Goal: Obtain resource: Download file/media

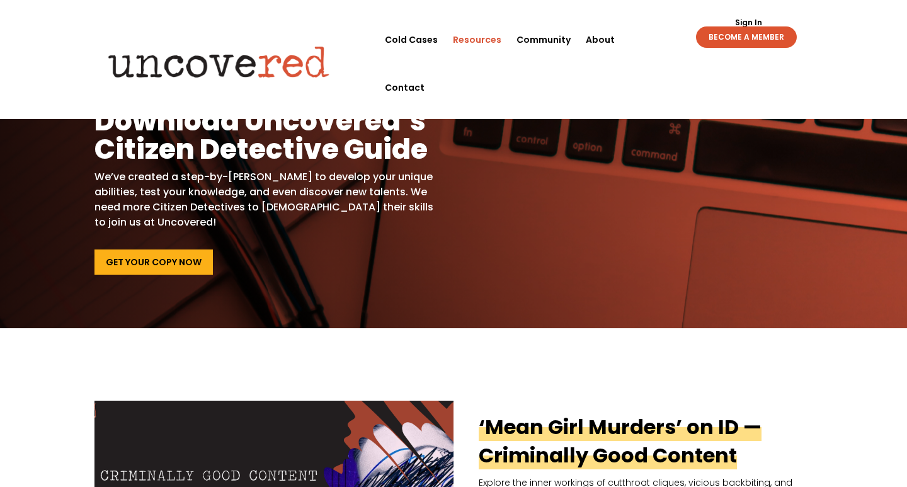
scroll to position [20, 0]
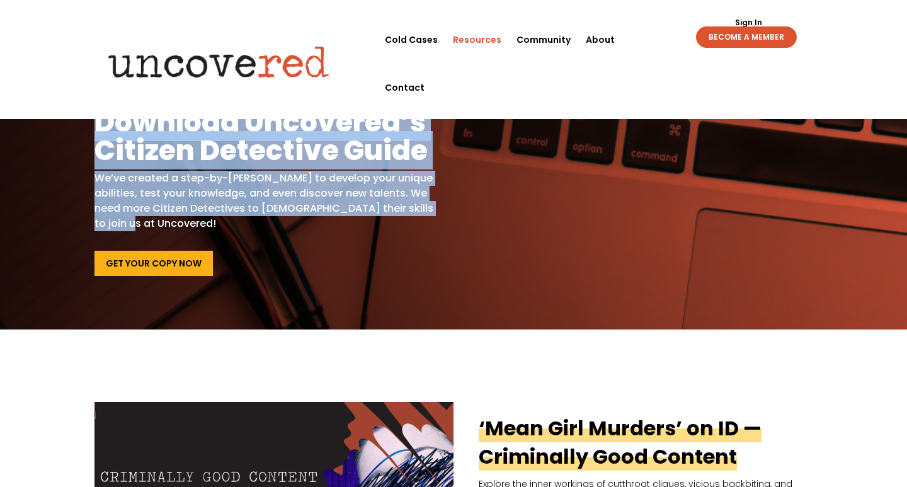
drag, startPoint x: 97, startPoint y: 130, endPoint x: 175, endPoint y: 217, distance: 116.8
click at [178, 217] on div "Hone Your Skills Download Uncovered’s Citizen Detective Guide We’ve created a s…" at bounding box center [263, 160] width 339 height 142
click at [175, 217] on p "We’ve created a step-by-[PERSON_NAME] to develop your unique abilities, test yo…" at bounding box center [263, 201] width 339 height 60
drag, startPoint x: 175, startPoint y: 220, endPoint x: 65, endPoint y: 121, distance: 148.1
click at [65, 121] on div "Hone Your Skills Download Uncovered’s Citizen Detective Guide We’ve created a s…" at bounding box center [453, 182] width 907 height 294
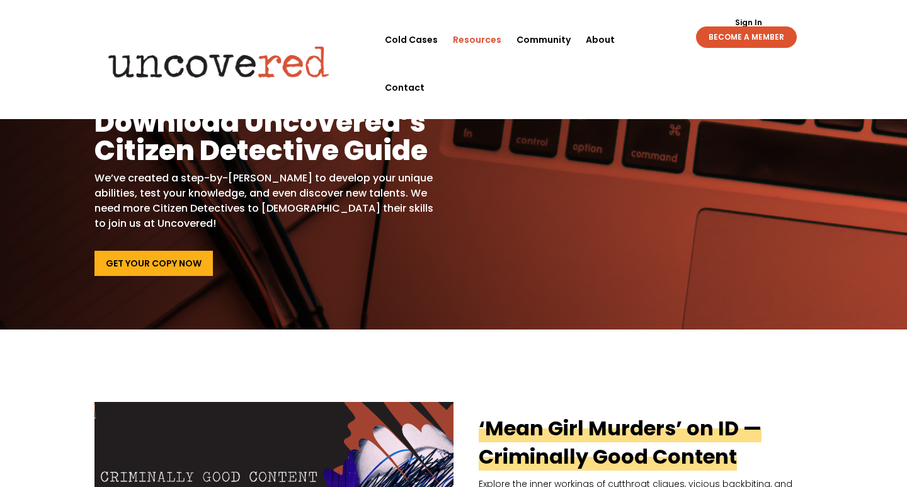
click at [143, 249] on div "Hone Your Skills Download Uncovered’s Citizen Detective Guide We’ve created a s…" at bounding box center [263, 182] width 339 height 187
click at [144, 261] on link "Get Your Copy Now" at bounding box center [153, 263] width 118 height 25
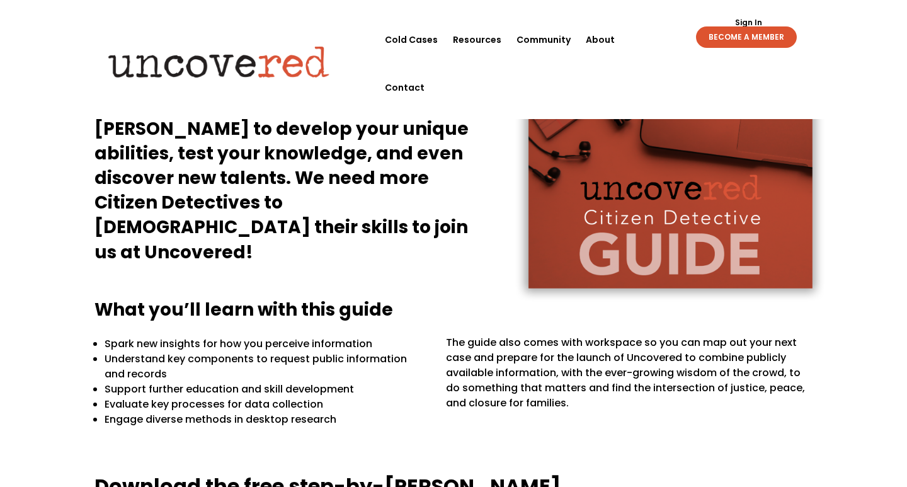
click at [622, 254] on img at bounding box center [669, 145] width 356 height 349
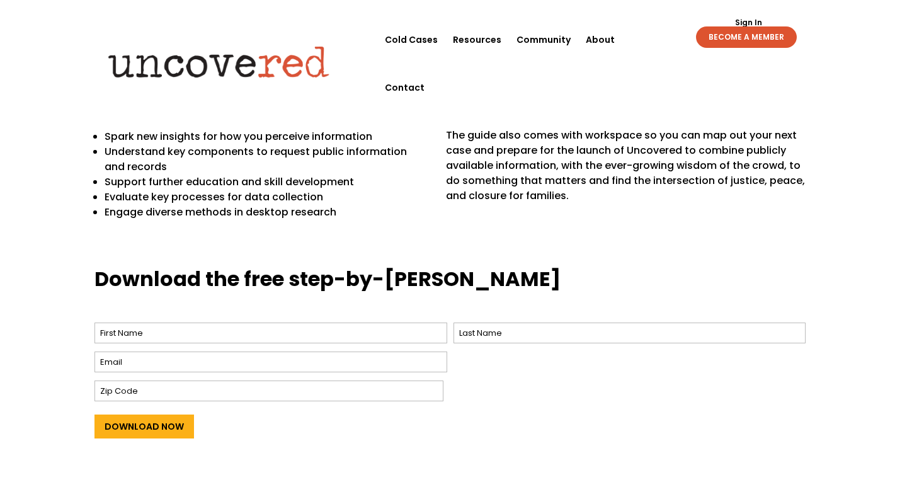
scroll to position [381, 0]
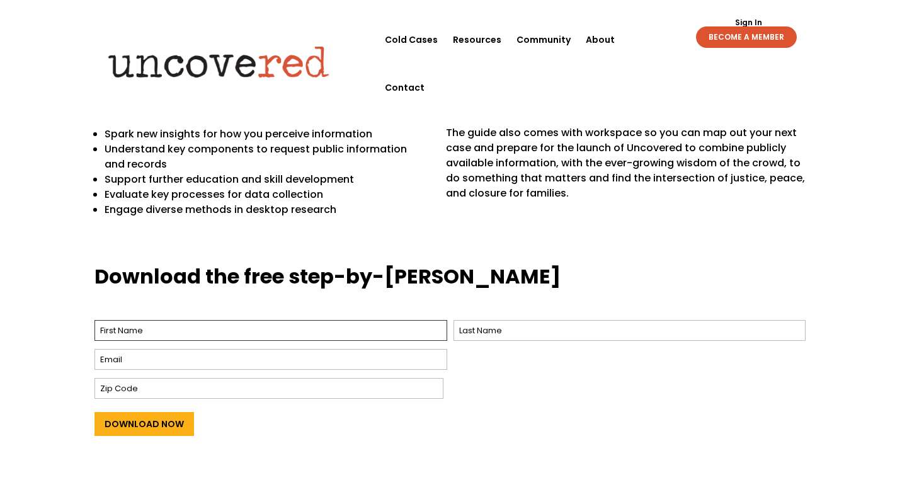
click at [300, 329] on input "First" at bounding box center [270, 330] width 353 height 21
type input "Megan"
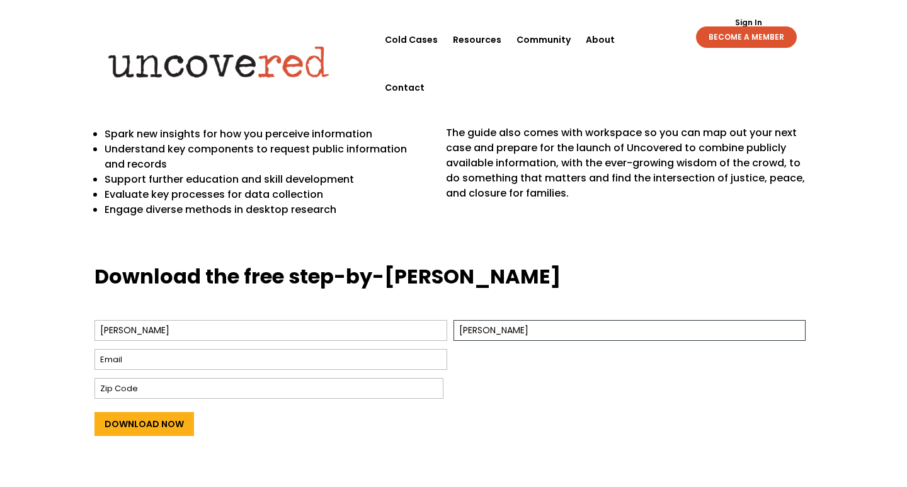
type input "Tomlinson"
type input "asilverliningofhope@gmail.com"
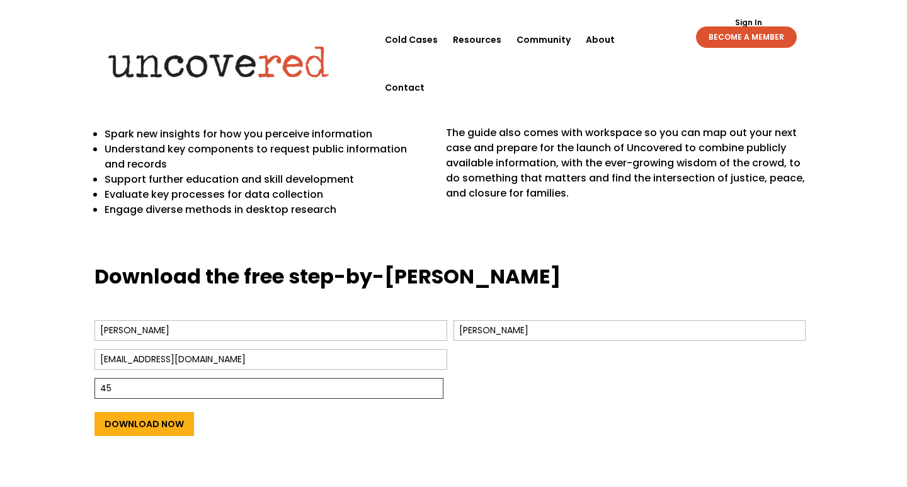
type input "4"
type input "6"
type input "46013"
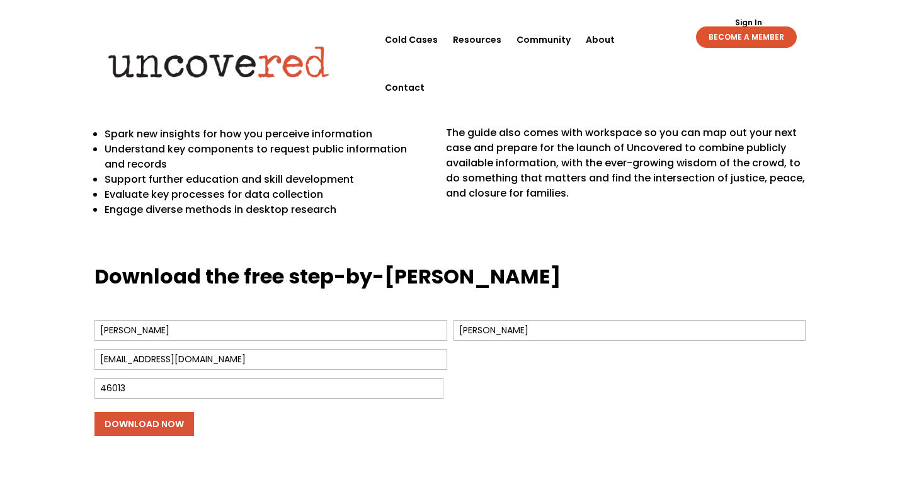
click at [144, 432] on input "Download Now" at bounding box center [143, 424] width 99 height 24
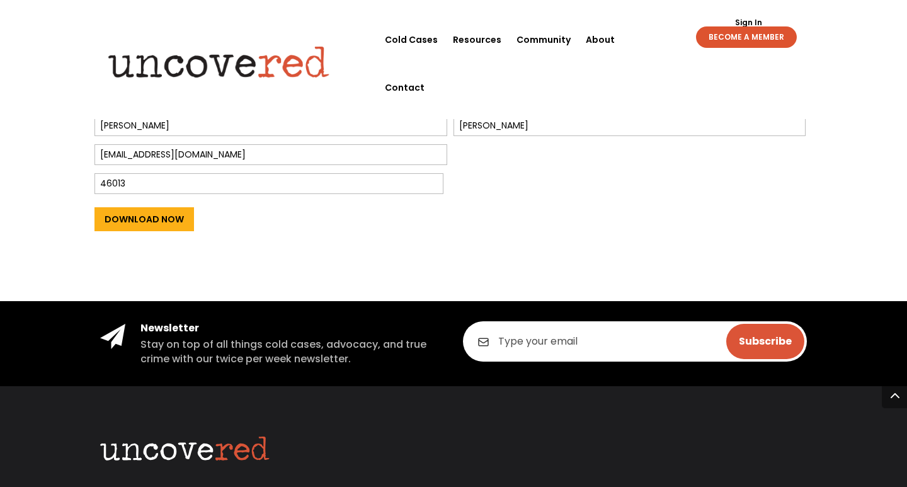
scroll to position [550, 0]
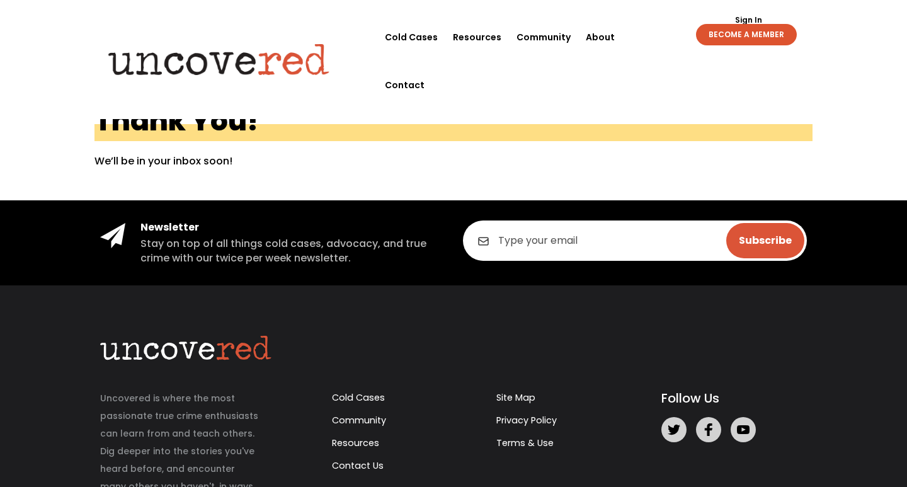
click at [150, 261] on h5 "Stay on top of all things cold cases, advocacy, and true crime with our twice p…" at bounding box center [292, 251] width 304 height 28
click at [467, 38] on link "Resources" at bounding box center [477, 37] width 48 height 48
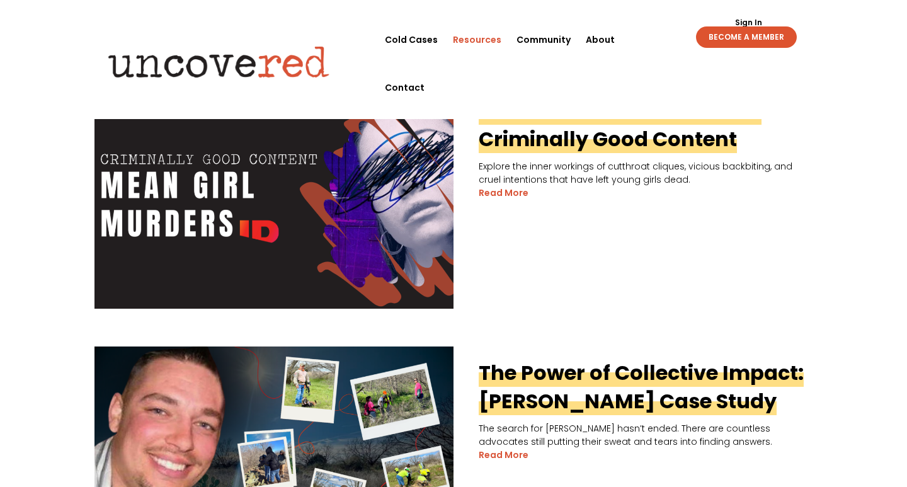
scroll to position [337, 0]
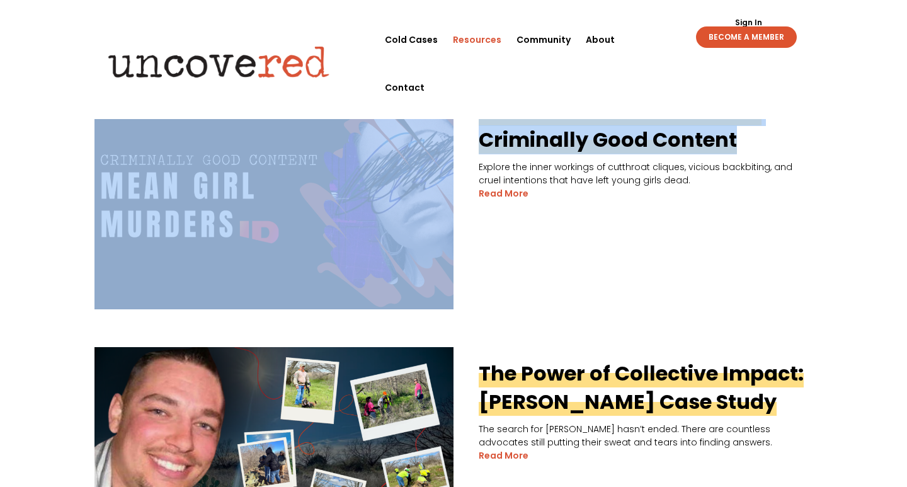
drag, startPoint x: 743, startPoint y: 144, endPoint x: 450, endPoint y: 109, distance: 295.5
click at [450, 109] on article "‘Mean Girl Murders’ on ID — Criminally Good Content Explore the inner workings …" at bounding box center [453, 197] width 718 height 224
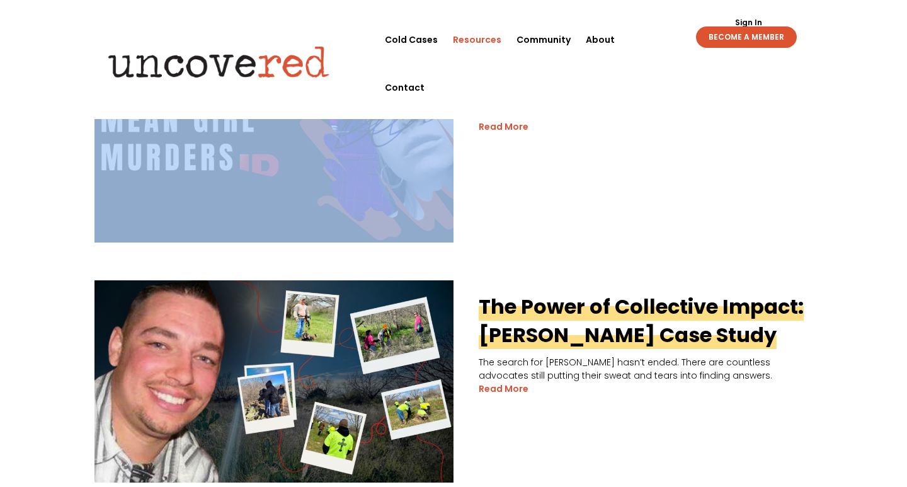
scroll to position [404, 0]
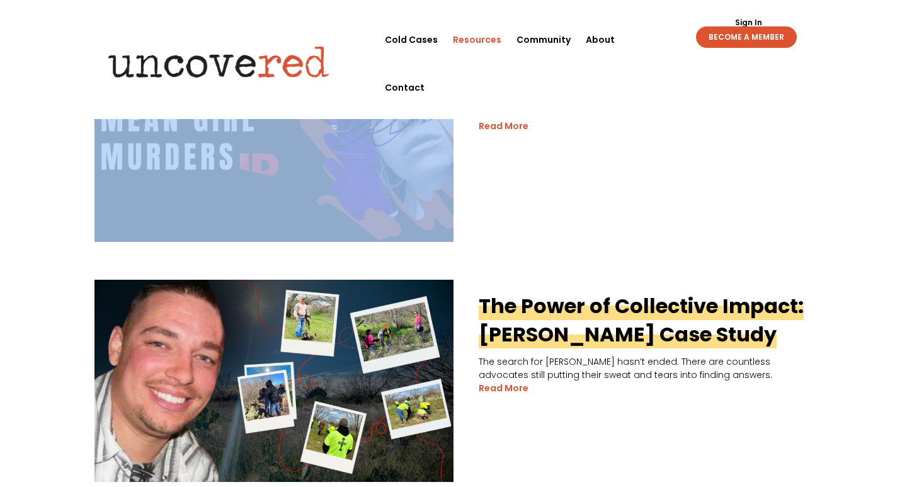
click at [486, 42] on link "Resources" at bounding box center [477, 40] width 48 height 48
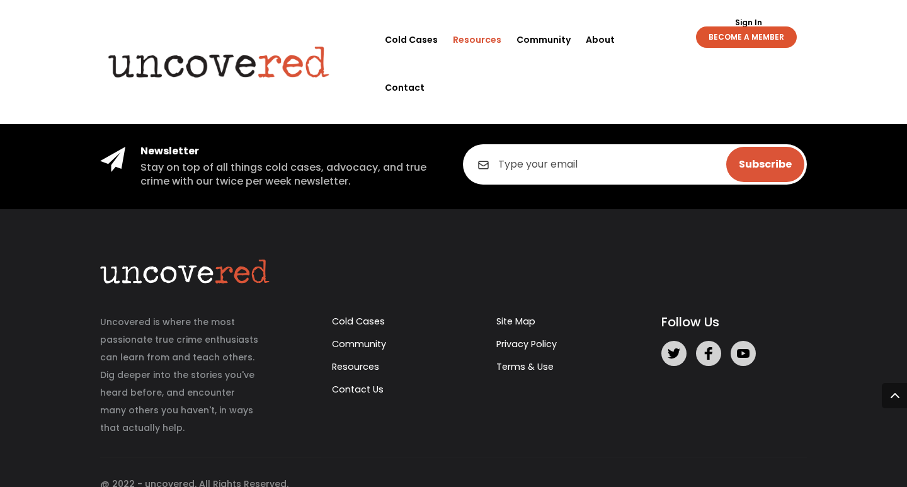
scroll to position [2935, 0]
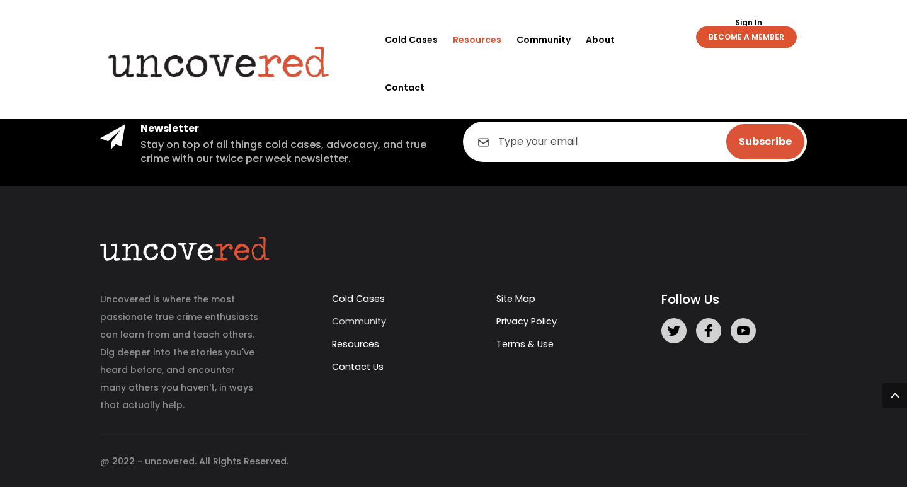
click at [351, 321] on link "Community" at bounding box center [359, 321] width 54 height 13
click at [734, 42] on link "BECOME A MEMBER" at bounding box center [746, 36] width 101 height 21
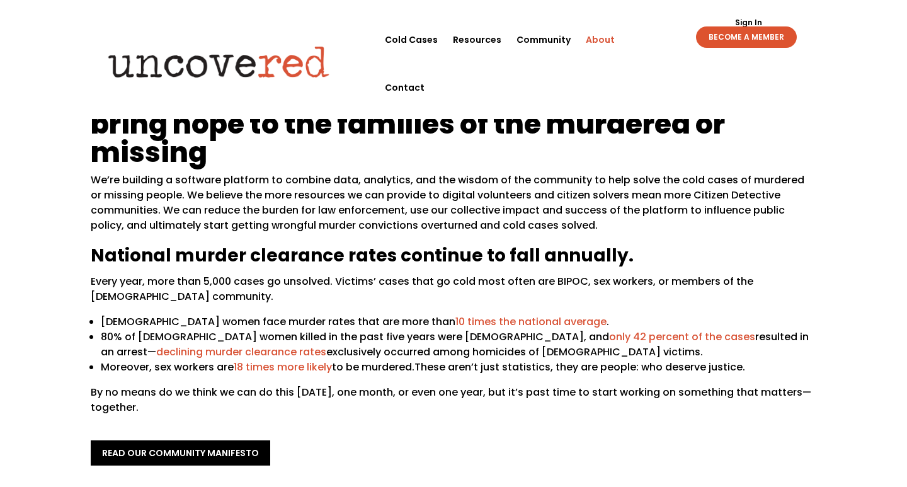
scroll to position [30, 0]
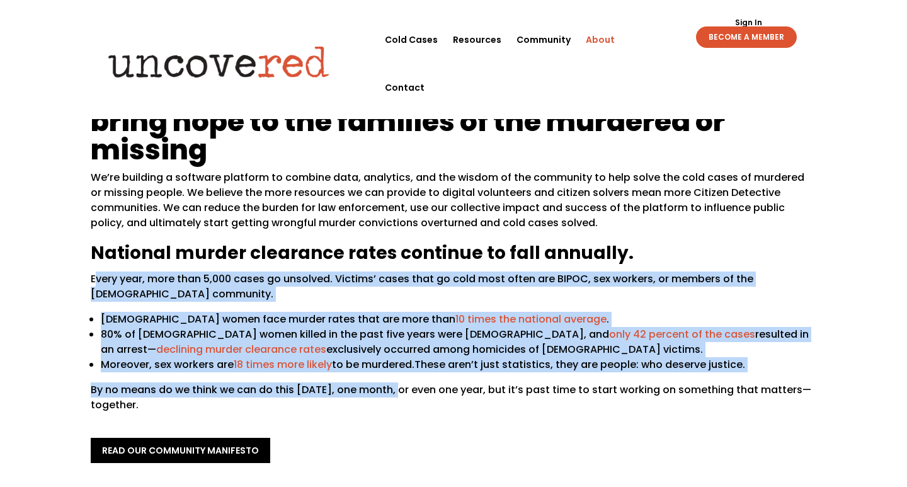
drag, startPoint x: 97, startPoint y: 276, endPoint x: 405, endPoint y: 400, distance: 332.0
click at [406, 399] on div "Using the community to uncover answers and bring hope to the families of the mu…" at bounding box center [453, 258] width 725 height 359
click at [405, 400] on p "By no means do we think we can do this in one day, one month, or even one year,…" at bounding box center [453, 402] width 725 height 40
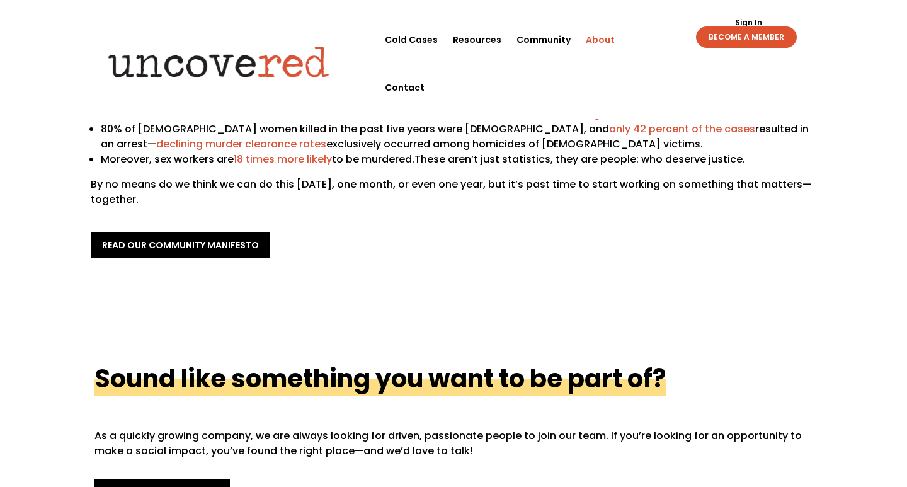
scroll to position [300, 0]
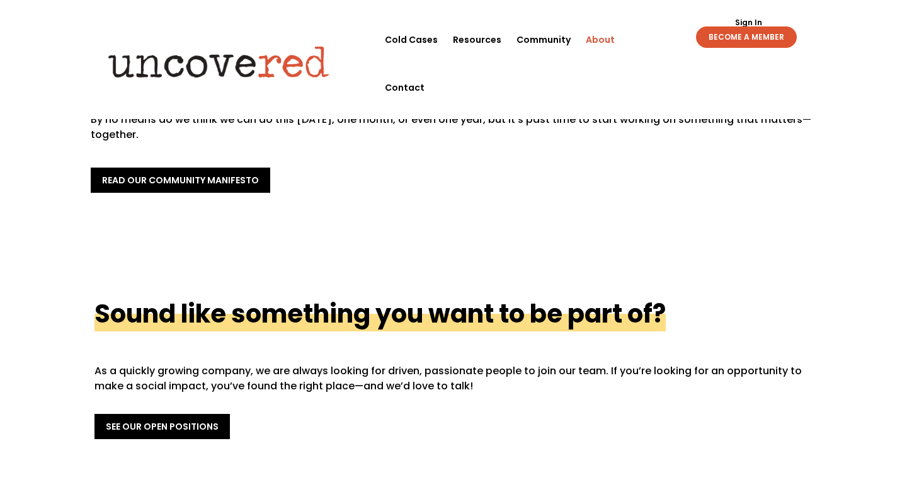
click at [215, 195] on div "Using the community to uncover answers and bring hope to the families of the mu…" at bounding box center [453, 0] width 725 height 419
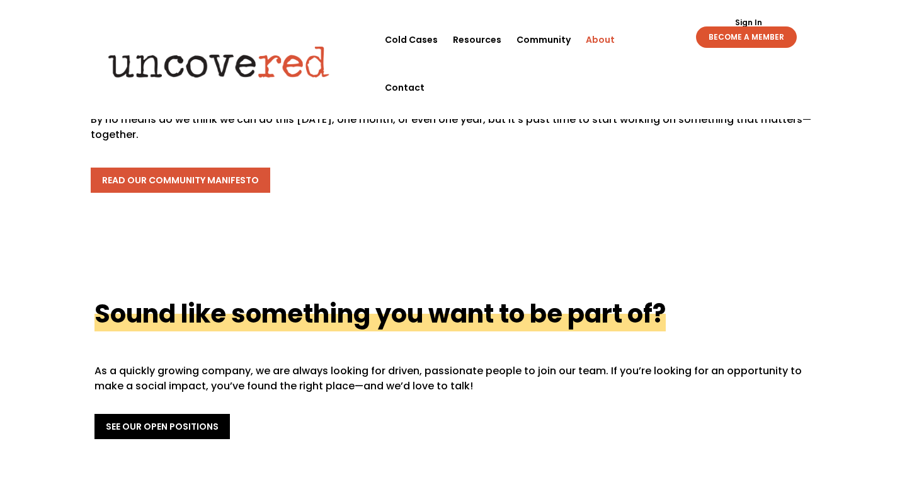
click at [217, 169] on link "read our community manifesto" at bounding box center [180, 180] width 179 height 25
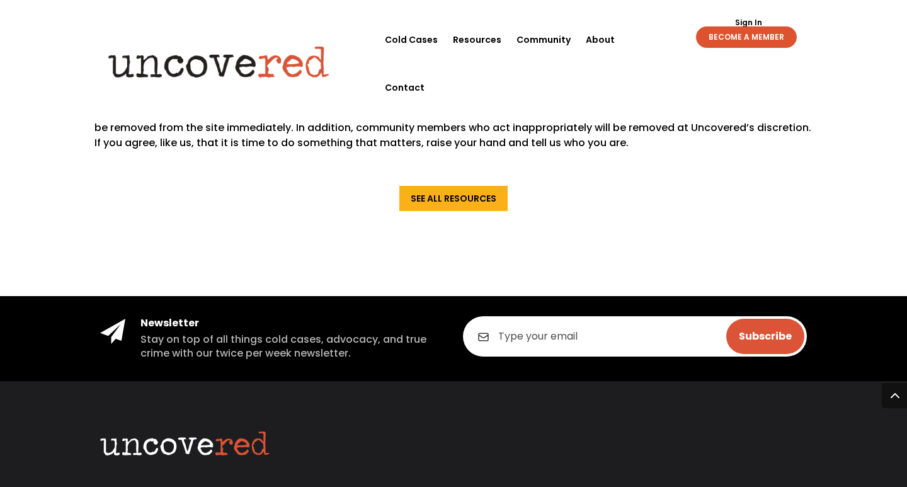
scroll to position [1244, 0]
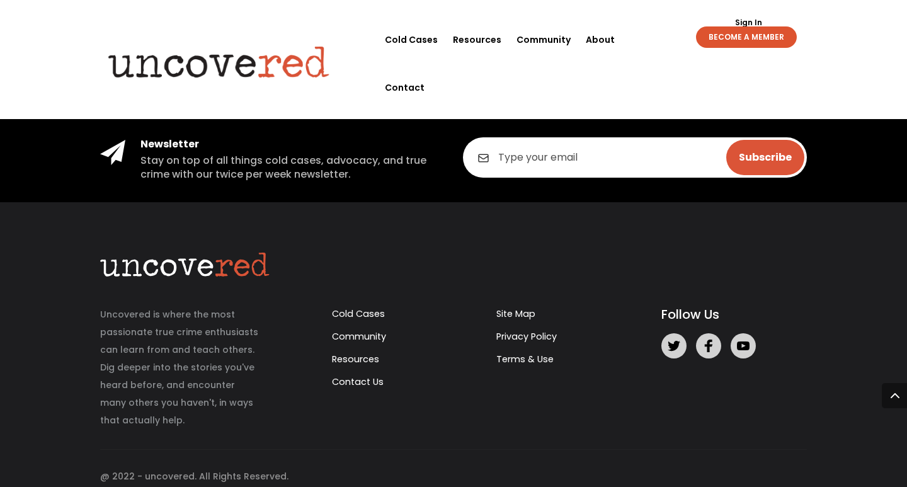
click at [403, 40] on link "Cold Cases" at bounding box center [411, 40] width 53 height 48
